Goal: Task Accomplishment & Management: Manage account settings

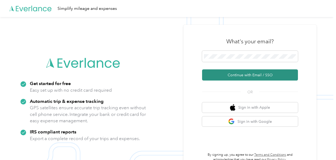
click at [235, 76] on button "Continue with Email / SSO" at bounding box center [250, 74] width 96 height 11
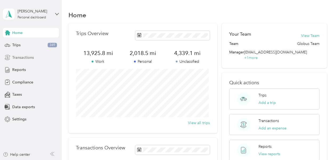
click at [23, 57] on span "Transactions" at bounding box center [23, 58] width 22 height 6
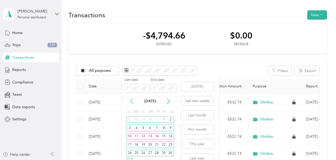
click at [132, 101] on icon at bounding box center [131, 101] width 5 height 5
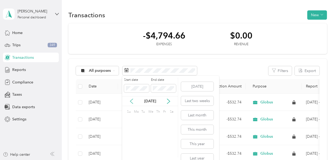
click at [131, 101] on icon at bounding box center [131, 101] width 5 height 5
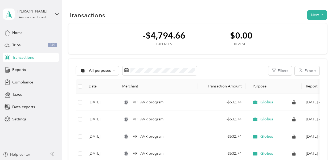
click at [110, 34] on div "-$4,794.66 Expenses $0.00 Revenue" at bounding box center [197, 38] width 258 height 31
click at [95, 72] on div "All purposes" at bounding box center [97, 70] width 43 height 9
click at [95, 91] on span "Unclassified" at bounding box center [102, 90] width 26 height 6
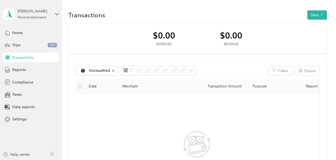
scroll to position [55, 0]
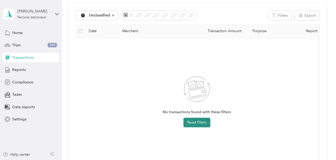
click at [195, 120] on button "Reset filters" at bounding box center [196, 123] width 27 height 10
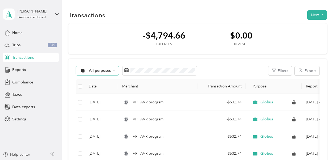
click at [89, 73] on div "All purposes" at bounding box center [97, 70] width 43 height 9
click at [97, 89] on span "Unclassified" at bounding box center [102, 90] width 26 height 6
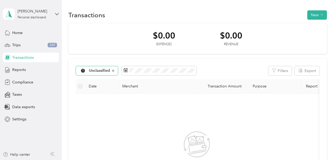
click at [105, 70] on span "Unclassified" at bounding box center [99, 71] width 21 height 4
click at [95, 80] on span "All purposes" at bounding box center [103, 81] width 28 height 6
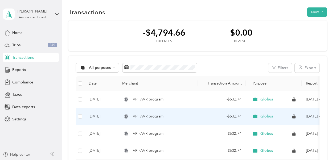
scroll to position [3, 0]
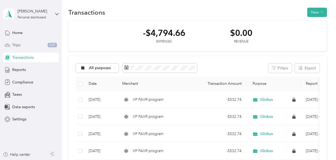
click at [16, 45] on span "Trips" at bounding box center [16, 45] width 8 height 6
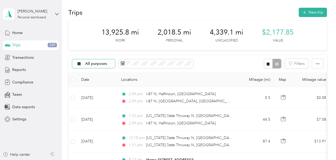
click at [103, 62] on span "All purposes" at bounding box center [96, 64] width 22 height 4
click at [97, 83] on span "Unclassified" at bounding box center [98, 83] width 26 height 6
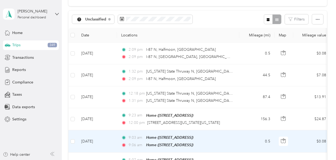
scroll to position [45, 0]
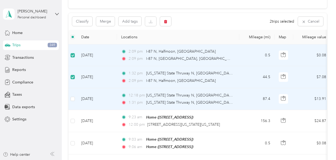
click at [75, 97] on td at bounding box center [72, 99] width 9 height 22
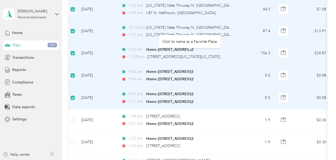
scroll to position [0, 0]
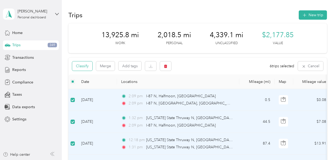
click at [78, 64] on button "Classify" at bounding box center [82, 65] width 20 height 9
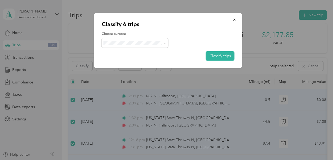
click at [129, 60] on span "Personal" at bounding box center [140, 62] width 50 height 6
click at [228, 56] on button "Classify trips" at bounding box center [220, 55] width 29 height 9
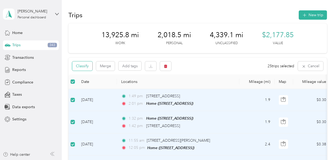
click at [84, 64] on button "Classify" at bounding box center [82, 65] width 20 height 9
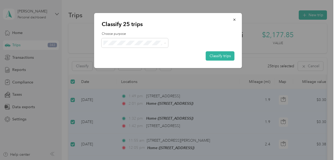
click at [119, 53] on span "Globus" at bounding box center [140, 53] width 50 height 6
click at [211, 59] on button "Classify trips" at bounding box center [220, 55] width 29 height 9
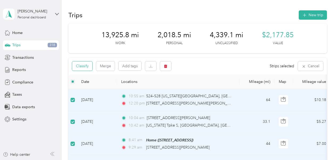
click at [81, 67] on button "Classify" at bounding box center [82, 65] width 20 height 9
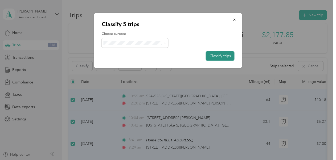
click at [219, 56] on button "Classify trips" at bounding box center [220, 55] width 29 height 9
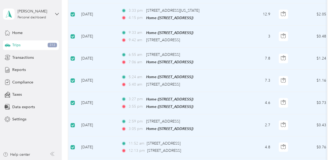
scroll to position [308, 0]
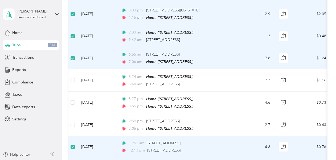
click at [73, 144] on label at bounding box center [73, 147] width 4 height 6
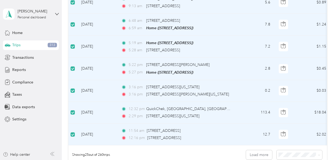
scroll to position [497, 0]
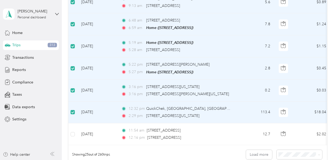
click at [72, 109] on label at bounding box center [73, 112] width 4 height 6
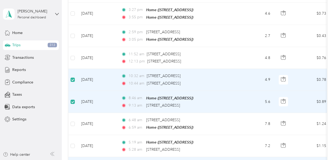
scroll to position [395, 0]
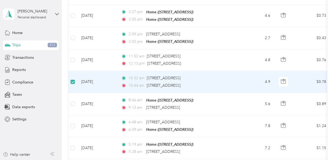
click at [73, 79] on label at bounding box center [73, 82] width 4 height 6
click at [70, 74] on td at bounding box center [72, 82] width 9 height 22
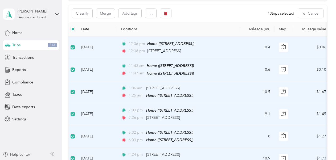
scroll to position [52, 0]
click at [77, 12] on button "Classify" at bounding box center [82, 13] width 20 height 9
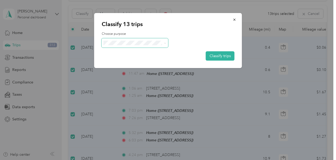
click at [163, 45] on span at bounding box center [164, 43] width 4 height 6
click at [164, 41] on span at bounding box center [165, 43] width 2 height 5
click at [133, 61] on span "Personal" at bounding box center [140, 62] width 50 height 6
click at [227, 51] on button "Classify trips" at bounding box center [220, 55] width 29 height 9
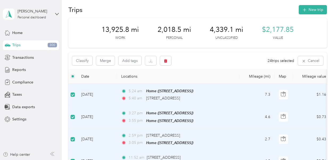
scroll to position [0, 0]
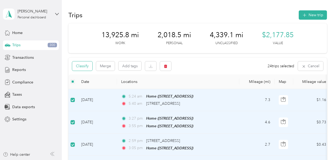
click at [76, 67] on button "Classify" at bounding box center [82, 65] width 20 height 9
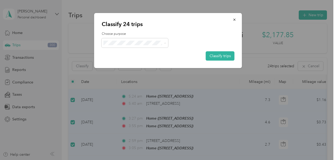
click at [141, 53] on span "Globus" at bounding box center [140, 53] width 50 height 6
click at [216, 54] on button "Classify trips" at bounding box center [220, 55] width 29 height 9
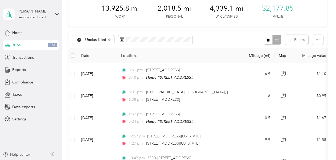
scroll to position [15, 0]
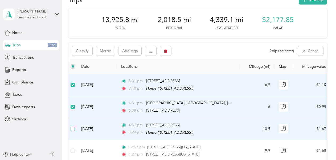
click at [71, 131] on label at bounding box center [73, 129] width 4 height 6
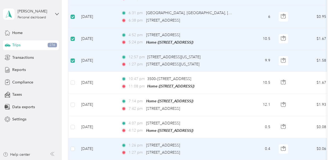
scroll to position [105, 0]
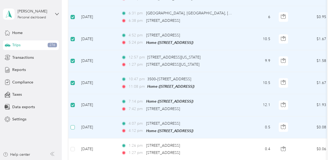
click at [72, 128] on label at bounding box center [73, 128] width 4 height 6
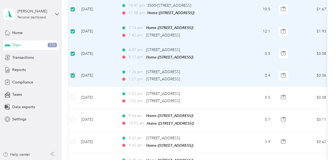
scroll to position [183, 0]
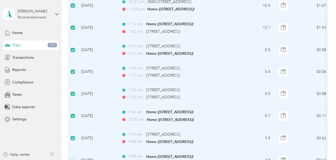
click at [72, 160] on label at bounding box center [73, 161] width 4 height 6
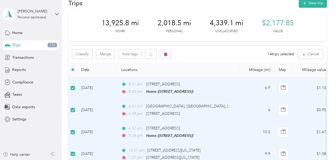
scroll to position [0, 0]
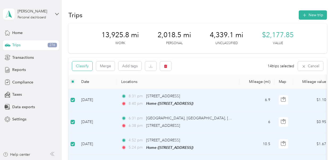
click at [87, 64] on button "Classify" at bounding box center [82, 65] width 20 height 9
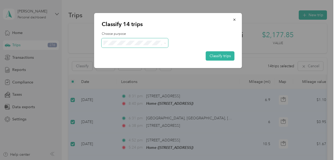
click at [117, 46] on span at bounding box center [135, 42] width 67 height 9
click at [142, 61] on span "Personal" at bounding box center [140, 62] width 50 height 6
click at [216, 55] on button "Classify trips" at bounding box center [220, 55] width 29 height 9
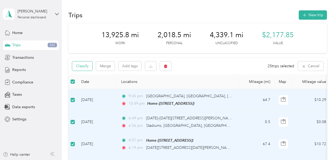
click at [85, 65] on button "Classify" at bounding box center [82, 65] width 20 height 9
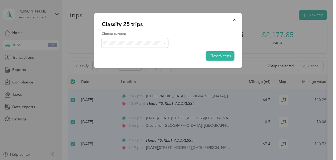
click at [130, 52] on span "Globus" at bounding box center [140, 53] width 50 height 6
click at [217, 56] on button "Classify trips" at bounding box center [220, 55] width 29 height 9
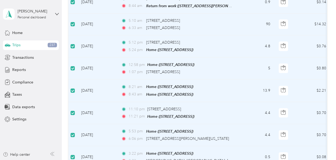
scroll to position [297, 0]
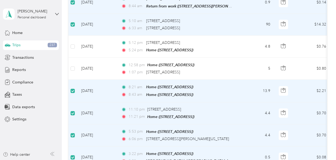
click at [72, 84] on td at bounding box center [72, 91] width 9 height 22
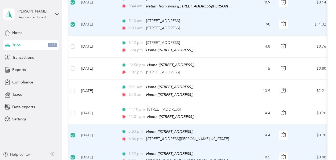
click at [73, 133] on label at bounding box center [73, 136] width 4 height 6
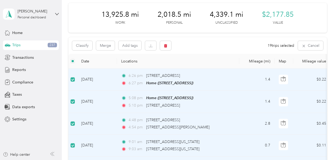
scroll to position [0, 0]
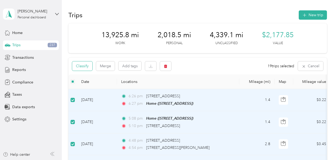
click at [83, 68] on button "Classify" at bounding box center [82, 65] width 20 height 9
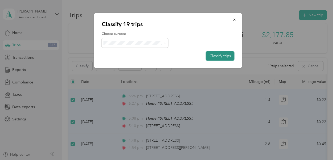
click at [226, 58] on button "Classify trips" at bounding box center [220, 55] width 29 height 9
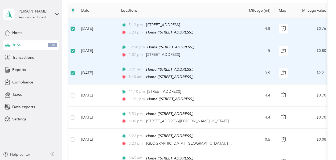
scroll to position [71, 0]
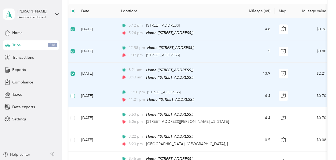
click at [72, 91] on td at bounding box center [72, 96] width 9 height 22
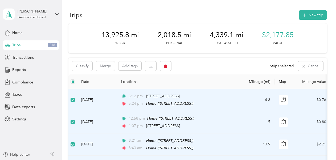
scroll to position [1, 0]
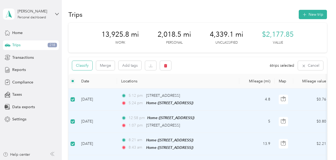
click at [84, 66] on button "Classify" at bounding box center [82, 65] width 20 height 9
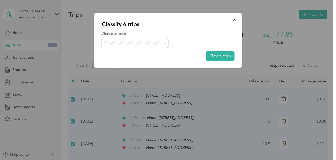
click at [138, 63] on span "Personal" at bounding box center [140, 62] width 50 height 6
click at [222, 53] on button "Classify trips" at bounding box center [220, 55] width 29 height 9
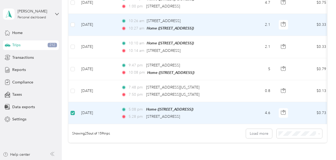
scroll to position [516, 0]
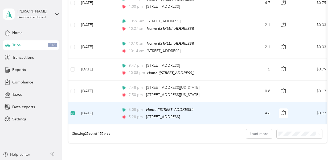
click at [70, 106] on td at bounding box center [72, 113] width 9 height 22
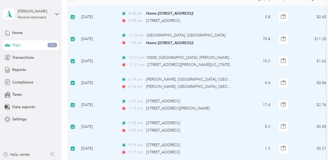
scroll to position [38, 0]
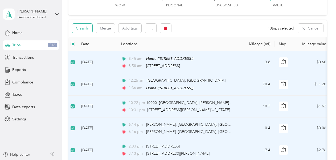
click at [84, 28] on button "Classify" at bounding box center [82, 28] width 20 height 9
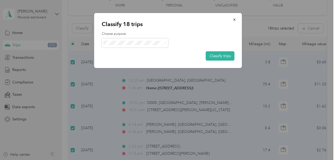
click at [137, 54] on li "Globus" at bounding box center [135, 52] width 67 height 9
click at [226, 57] on button "Classify trips" at bounding box center [220, 55] width 29 height 9
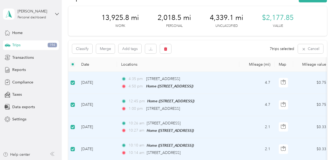
scroll to position [0, 0]
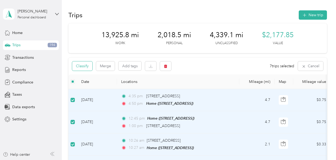
click at [83, 66] on button "Classify" at bounding box center [82, 65] width 20 height 9
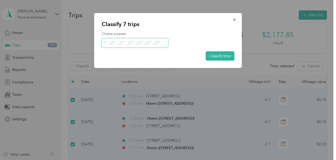
click at [116, 45] on span at bounding box center [135, 42] width 67 height 9
click at [132, 62] on span "Personal" at bounding box center [140, 62] width 50 height 6
click at [221, 56] on button "Classify trips" at bounding box center [220, 55] width 29 height 9
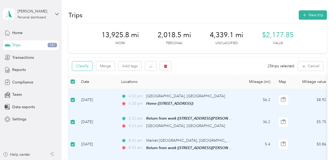
click at [86, 68] on button "Classify" at bounding box center [82, 65] width 20 height 9
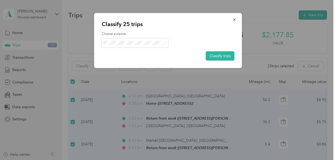
click at [117, 53] on span "Globus" at bounding box center [140, 53] width 50 height 6
click at [219, 54] on button "Classify trips" at bounding box center [220, 55] width 29 height 9
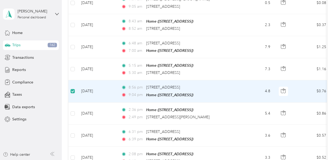
scroll to position [119, 0]
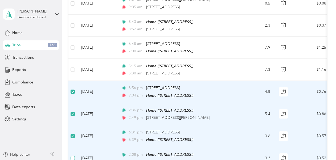
click at [72, 155] on label at bounding box center [73, 158] width 4 height 6
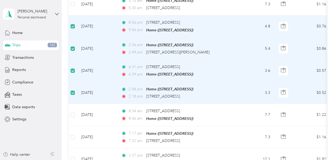
scroll to position [184, 0]
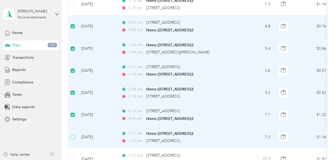
click at [73, 136] on label at bounding box center [73, 137] width 4 height 6
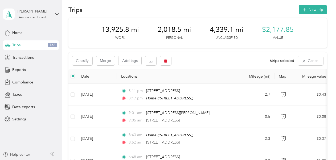
scroll to position [0, 0]
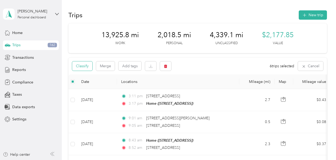
click at [80, 66] on button "Classify" at bounding box center [82, 65] width 20 height 9
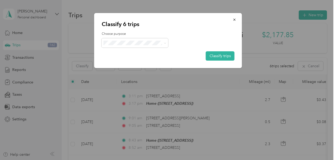
click at [123, 63] on li "Personal" at bounding box center [135, 60] width 67 height 9
click at [228, 51] on button "Classify trips" at bounding box center [220, 55] width 29 height 9
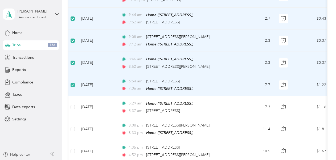
scroll to position [412, 0]
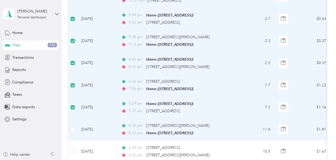
click at [72, 119] on td at bounding box center [72, 130] width 9 height 22
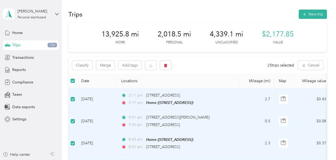
scroll to position [1, 0]
click at [79, 65] on button "Classify" at bounding box center [82, 65] width 20 height 9
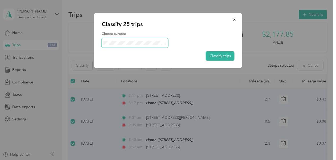
click at [162, 43] on span at bounding box center [164, 43] width 4 height 6
drag, startPoint x: 135, startPoint y: 53, endPoint x: 140, endPoint y: 50, distance: 6.1
click at [135, 53] on li "Globus" at bounding box center [135, 50] width 67 height 9
click at [217, 54] on button "Classify trips" at bounding box center [220, 55] width 29 height 9
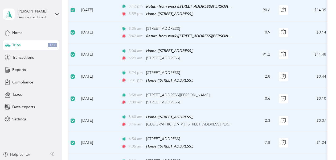
scroll to position [0, 0]
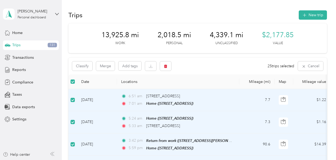
click at [74, 79] on label at bounding box center [73, 82] width 4 height 6
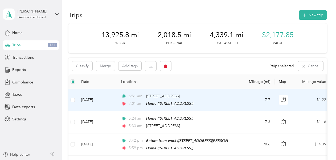
scroll to position [1, 0]
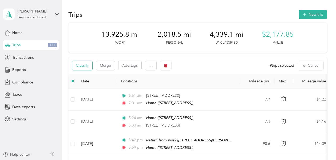
click at [82, 68] on button "Classify" at bounding box center [82, 65] width 20 height 9
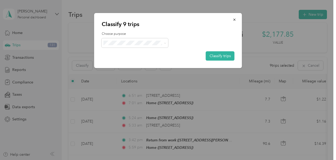
click at [130, 61] on span "Personal" at bounding box center [140, 62] width 50 height 6
click at [217, 54] on button "Classify trips" at bounding box center [220, 55] width 29 height 9
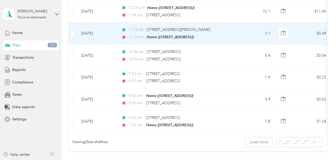
scroll to position [507, 0]
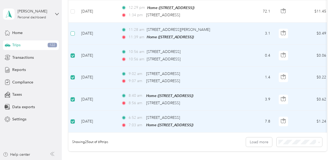
click at [73, 31] on label at bounding box center [73, 34] width 4 height 6
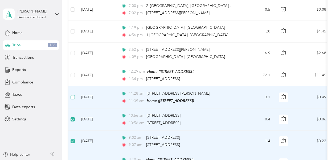
scroll to position [444, 0]
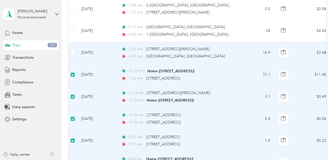
click at [75, 49] on td at bounding box center [72, 53] width 9 height 22
drag, startPoint x: 75, startPoint y: 49, endPoint x: 72, endPoint y: 51, distance: 3.8
click at [72, 51] on label at bounding box center [73, 53] width 4 height 6
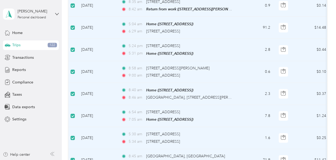
scroll to position [0, 0]
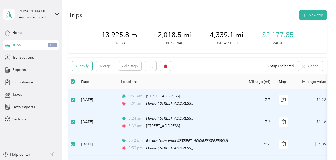
click at [83, 67] on button "Classify" at bounding box center [82, 65] width 20 height 9
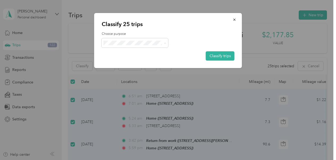
click at [135, 54] on li "Globus" at bounding box center [135, 52] width 67 height 9
click at [226, 56] on button "Classify trips" at bounding box center [220, 55] width 29 height 9
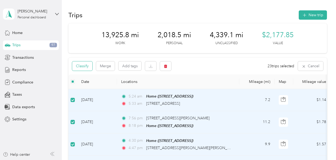
click at [81, 65] on button "Classify" at bounding box center [82, 65] width 20 height 9
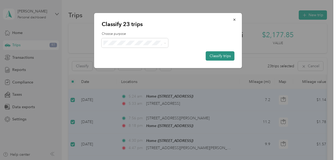
click at [225, 53] on button "Classify trips" at bounding box center [220, 55] width 29 height 9
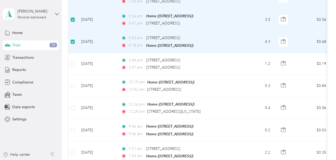
scroll to position [262, 0]
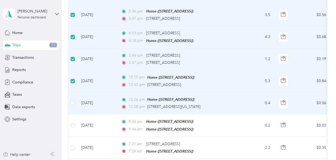
drag, startPoint x: 71, startPoint y: 97, endPoint x: 73, endPoint y: 118, distance: 21.2
click at [71, 100] on label at bounding box center [73, 103] width 4 height 6
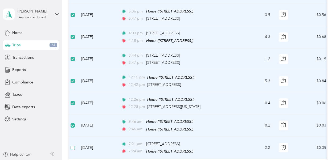
click at [71, 146] on td at bounding box center [72, 148] width 9 height 22
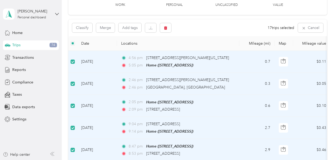
scroll to position [0, 0]
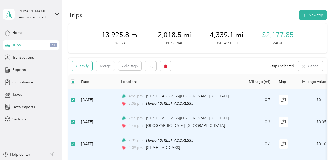
click at [84, 68] on button "Classify" at bounding box center [82, 65] width 20 height 9
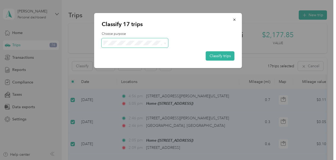
click at [123, 45] on span at bounding box center [135, 42] width 67 height 9
click at [162, 44] on span at bounding box center [164, 43] width 4 height 6
click at [133, 61] on span "Personal" at bounding box center [140, 62] width 50 height 6
click at [221, 56] on button "Classify trips" at bounding box center [220, 55] width 29 height 9
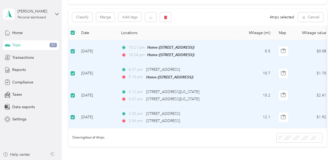
scroll to position [0, 0]
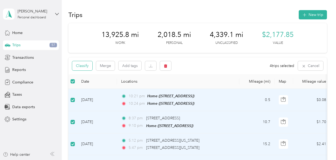
click at [83, 65] on button "Classify" at bounding box center [82, 65] width 20 height 9
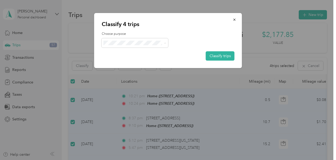
click at [118, 52] on span "Globus" at bounding box center [140, 53] width 50 height 6
click at [225, 54] on button "Classify trips" at bounding box center [220, 55] width 29 height 9
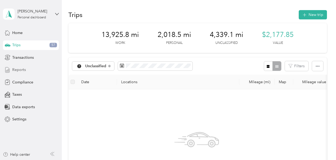
click at [19, 67] on span "Reports" at bounding box center [19, 70] width 14 height 6
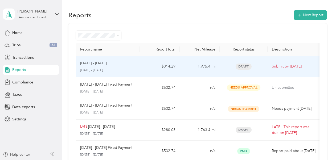
click at [241, 64] on span "Draft" at bounding box center [244, 67] width 16 height 6
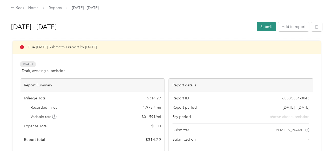
click at [263, 26] on button "Submit" at bounding box center [266, 26] width 19 height 9
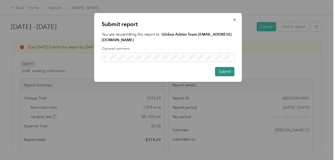
click at [218, 71] on button "Submit" at bounding box center [224, 71] width 19 height 9
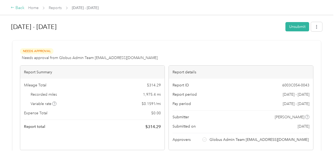
click at [14, 9] on icon at bounding box center [13, 8] width 4 height 4
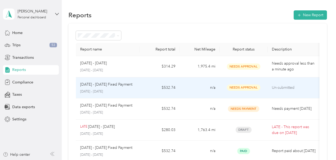
scroll to position [36, 0]
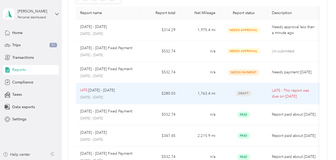
click at [291, 95] on p "LATE - This report was due on [DATE]" at bounding box center [294, 94] width 45 height 12
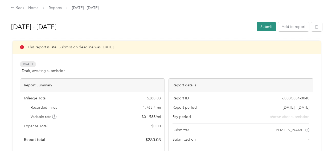
click at [264, 24] on button "Submit" at bounding box center [266, 26] width 19 height 9
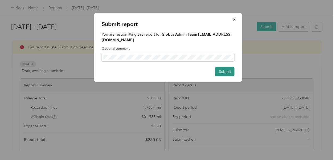
click at [225, 74] on button "Submit" at bounding box center [224, 71] width 19 height 9
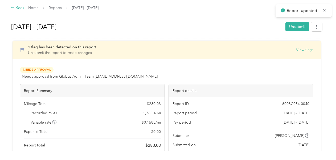
click at [12, 6] on icon at bounding box center [13, 8] width 4 height 4
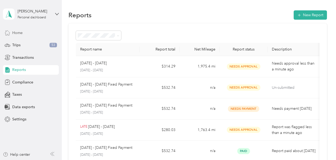
click at [19, 31] on span "Home" at bounding box center [17, 33] width 10 height 6
